Goal: Task Accomplishment & Management: Use online tool/utility

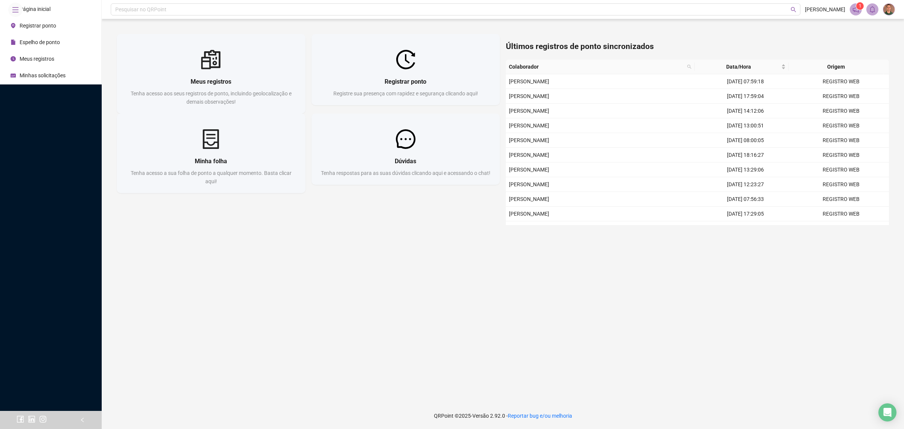
click at [413, 349] on main "Meus registros Tenha acesso aos seus registros de ponto, incluindo geolocalizaç…" at bounding box center [503, 210] width 790 height 371
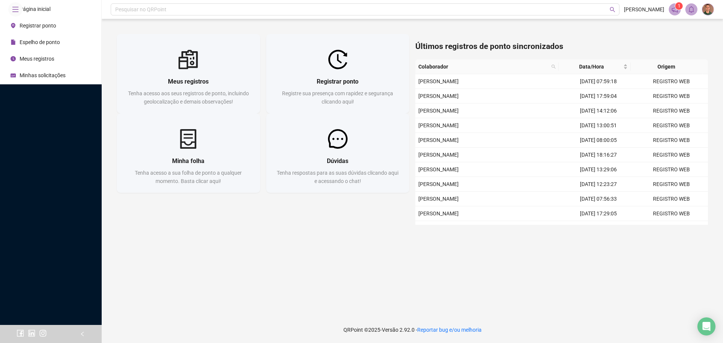
click at [67, 178] on div "Página inicial Registrar ponto Espelho de ponto Meus registros Minhas solicitaç…" at bounding box center [51, 162] width 102 height 325
click at [63, 177] on div "Página inicial Registrar ponto Espelho de ponto Meus registros Minhas solicitaç…" at bounding box center [51, 162] width 102 height 325
click at [38, 29] on span "Registrar ponto" at bounding box center [38, 26] width 37 height 6
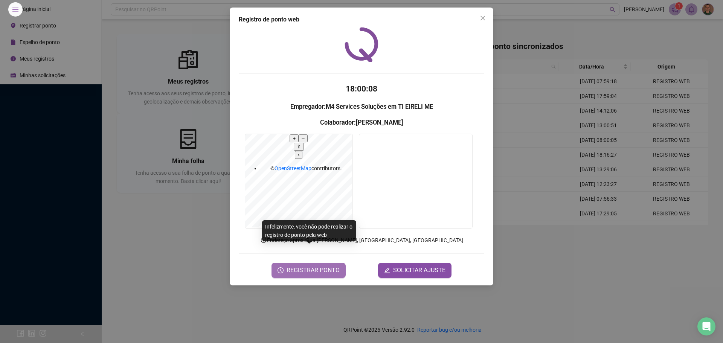
click at [316, 266] on span "REGISTRAR PONTO" at bounding box center [313, 270] width 53 height 9
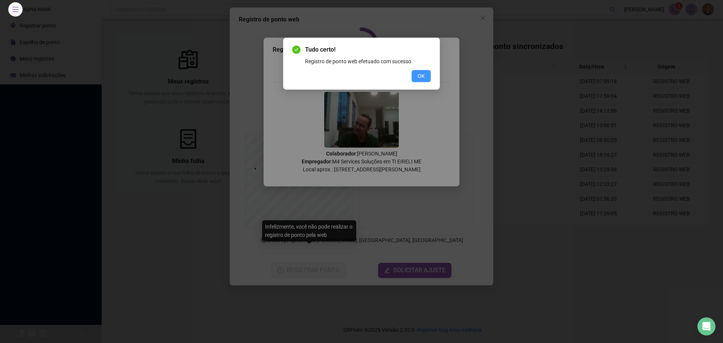
click at [416, 78] on button "OK" at bounding box center [421, 76] width 19 height 12
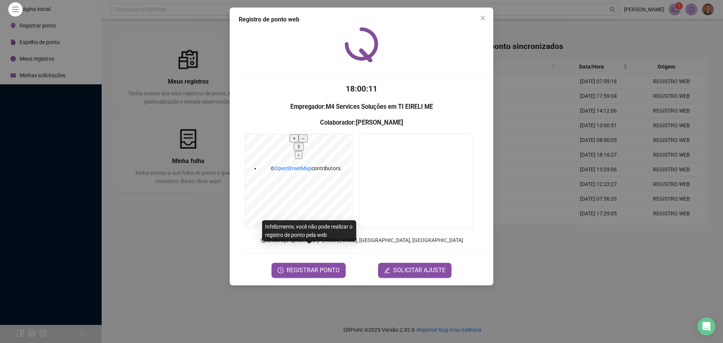
click at [483, 21] on button "Close" at bounding box center [483, 18] width 12 height 12
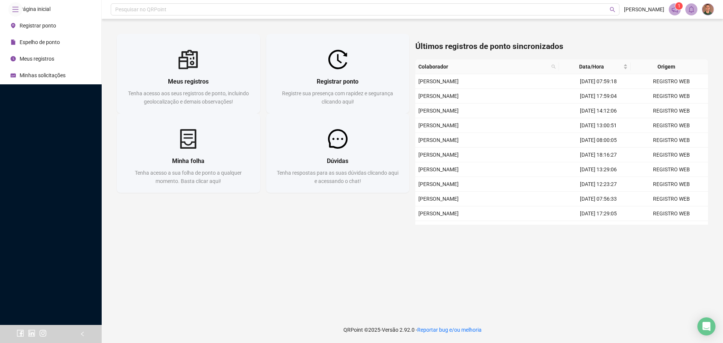
click at [372, 268] on main "Meus registros Tenha acesso aos seus registros de ponto, incluindo geolocalizaç…" at bounding box center [413, 168] width 610 height 286
